Goal: Check status: Check status

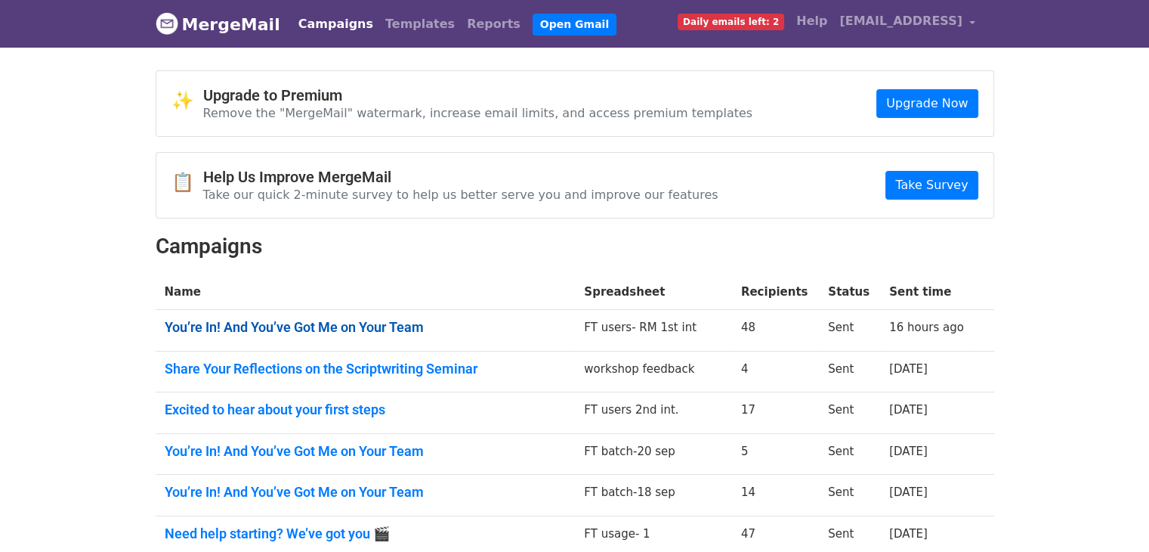
click at [326, 324] on link "You’re In! And You’ve Got Me on Your Team" at bounding box center [366, 327] width 402 height 17
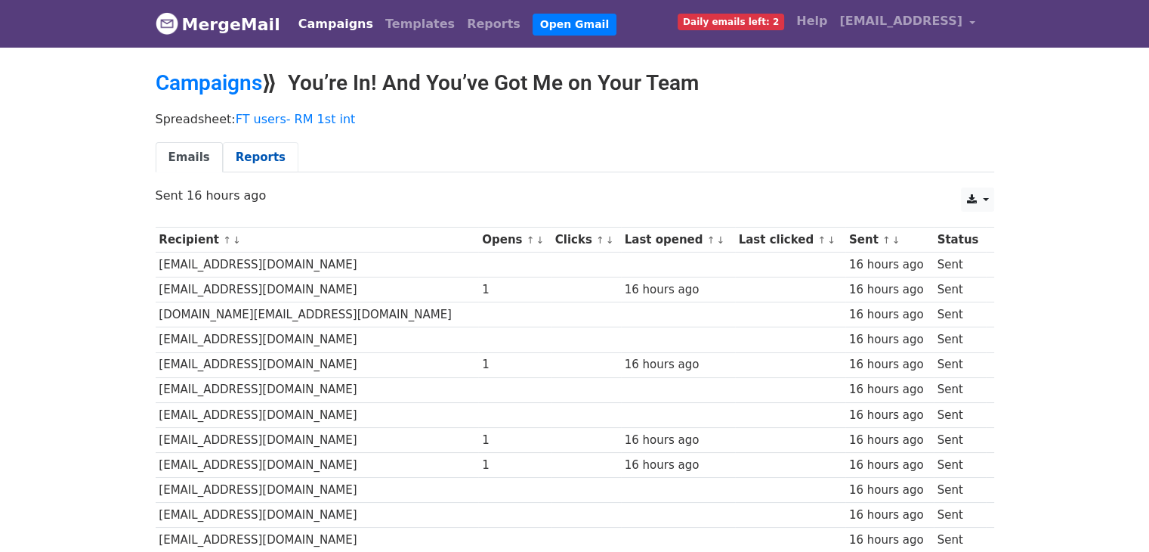
click at [242, 150] on link "Reports" at bounding box center [261, 157] width 76 height 31
